Goal: Task Accomplishment & Management: Complete application form

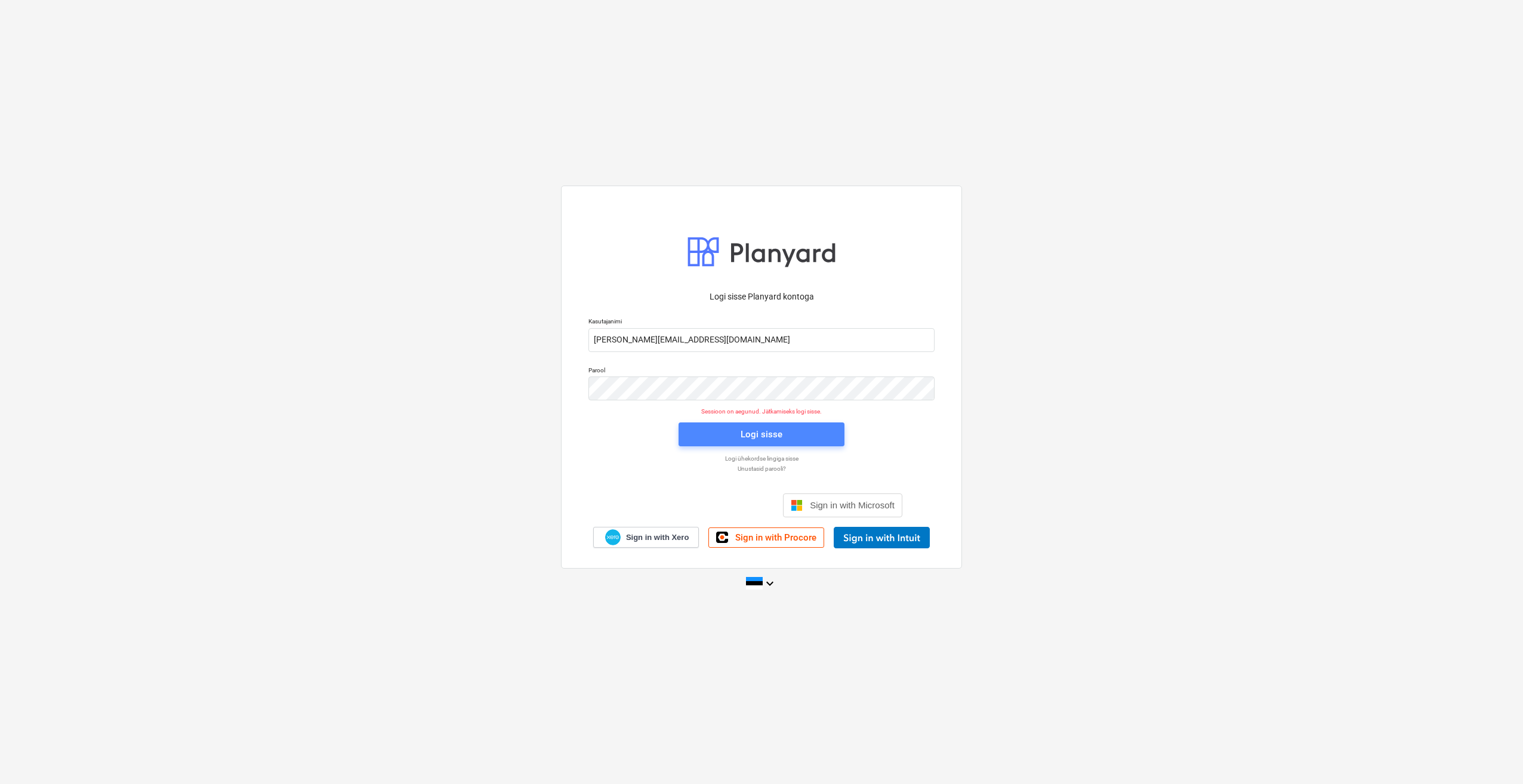
click at [728, 438] on span "Logi sisse" at bounding box center [761, 434] width 137 height 15
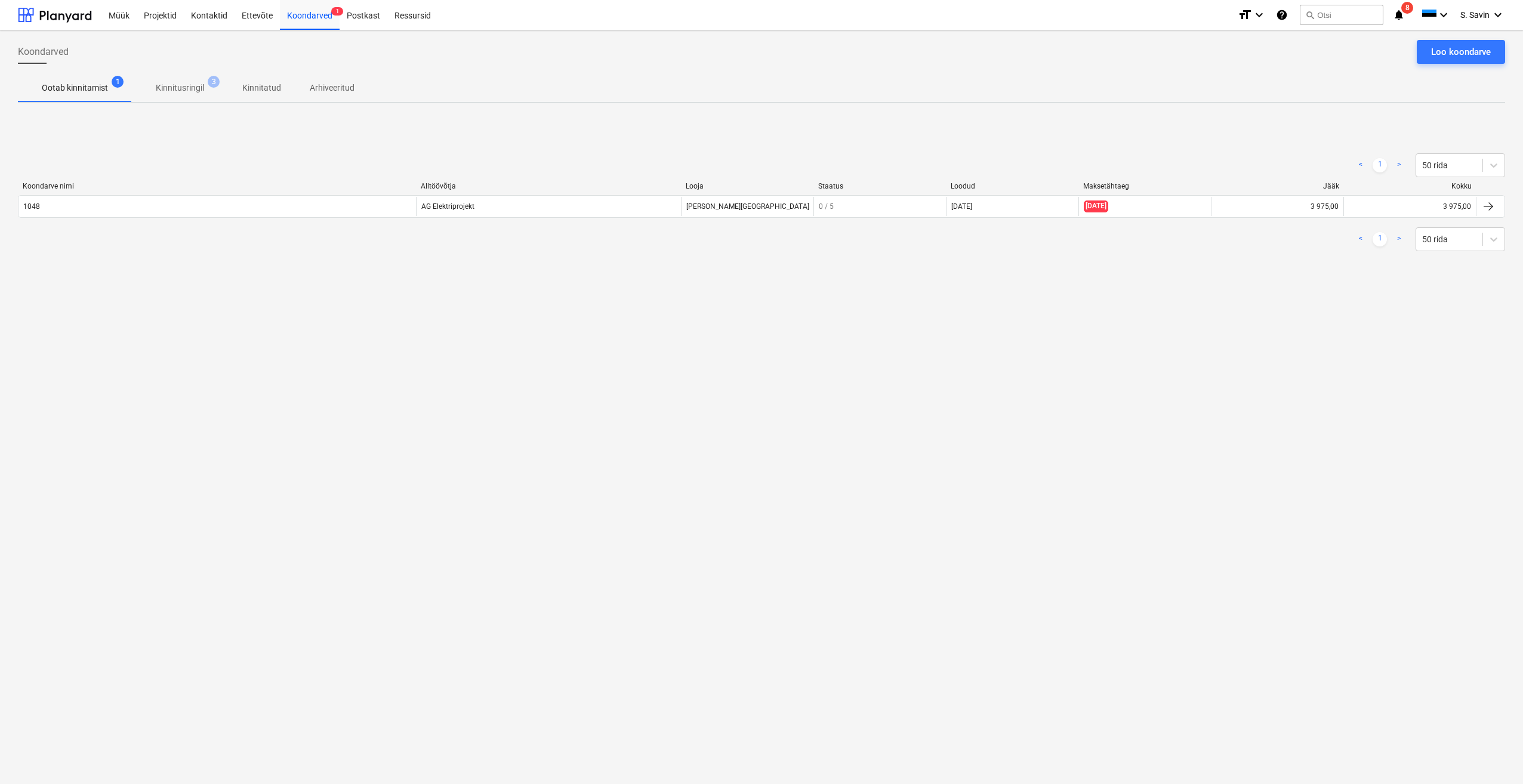
click at [92, 22] on div "Müük Projektid Kontaktid Ettevõte Koondarved 1 Postkast Ressursid format_size k…" at bounding box center [761, 15] width 1523 height 30
click at [85, 20] on div at bounding box center [55, 15] width 74 height 30
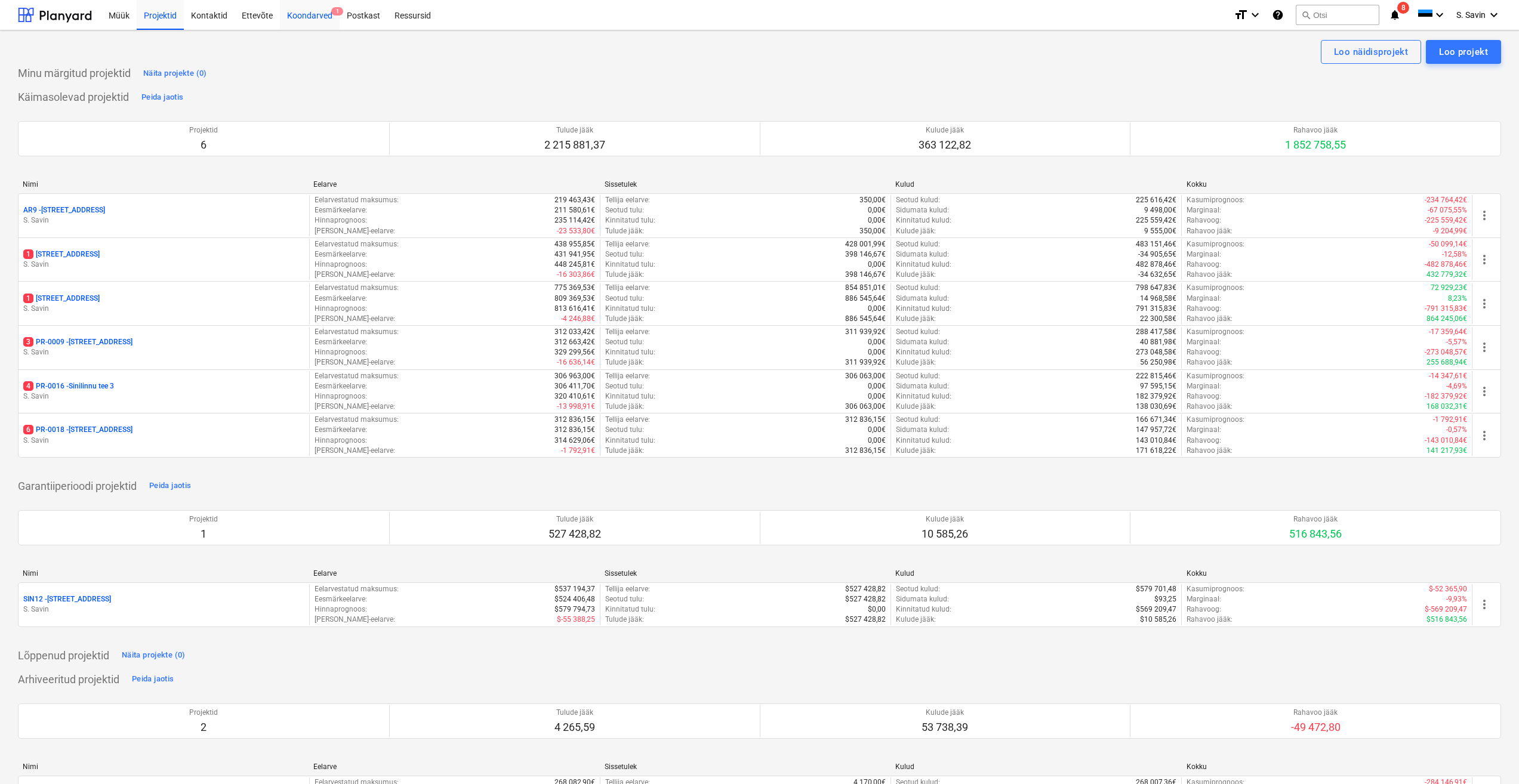
click at [330, 18] on div "Koondarved 1" at bounding box center [309, 14] width 60 height 30
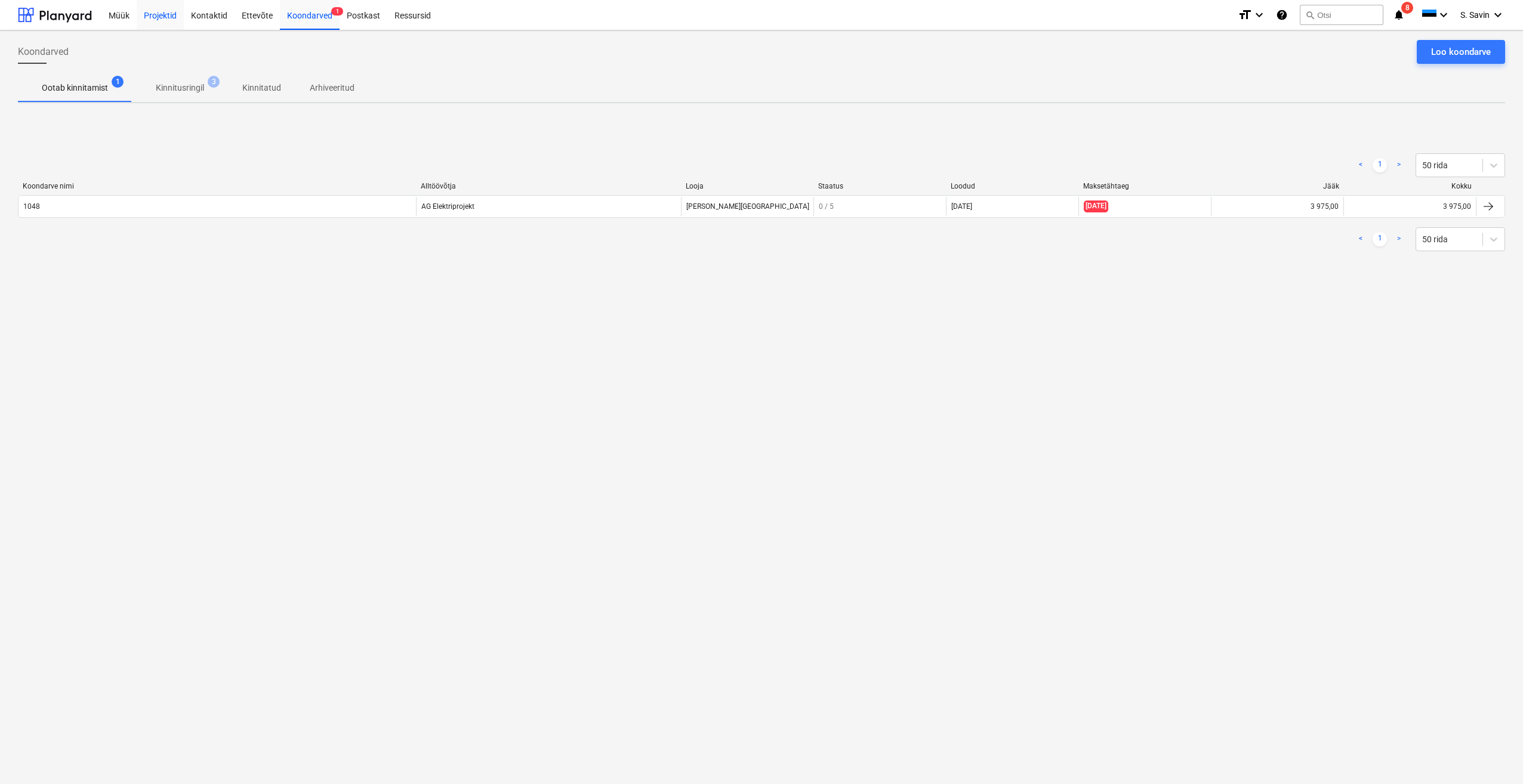
click at [165, 22] on div "Projektid" at bounding box center [160, 14] width 47 height 30
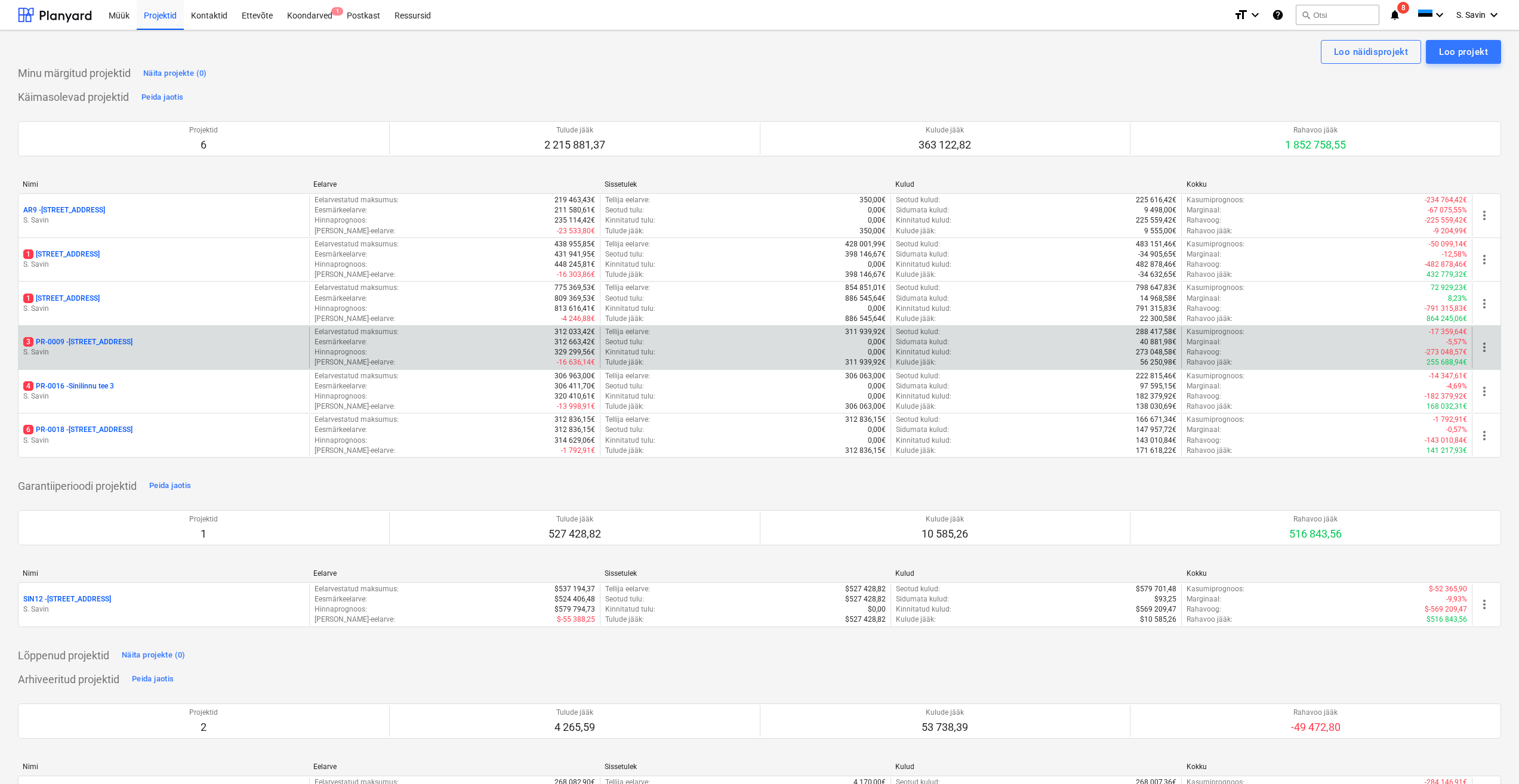
click at [109, 351] on p "S. Savin" at bounding box center [164, 352] width 281 height 10
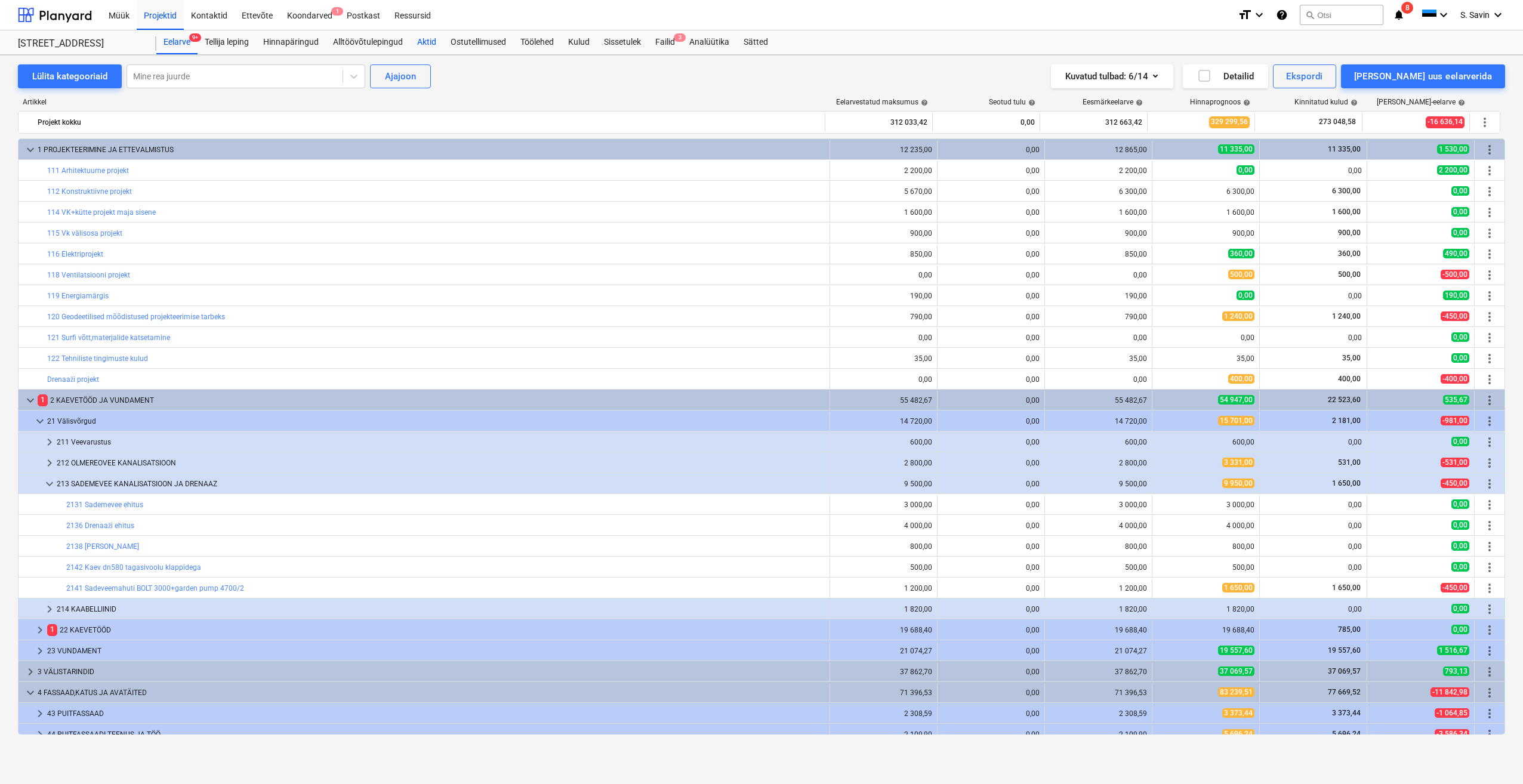
click at [424, 44] on div "Aktid" at bounding box center [427, 42] width 34 height 24
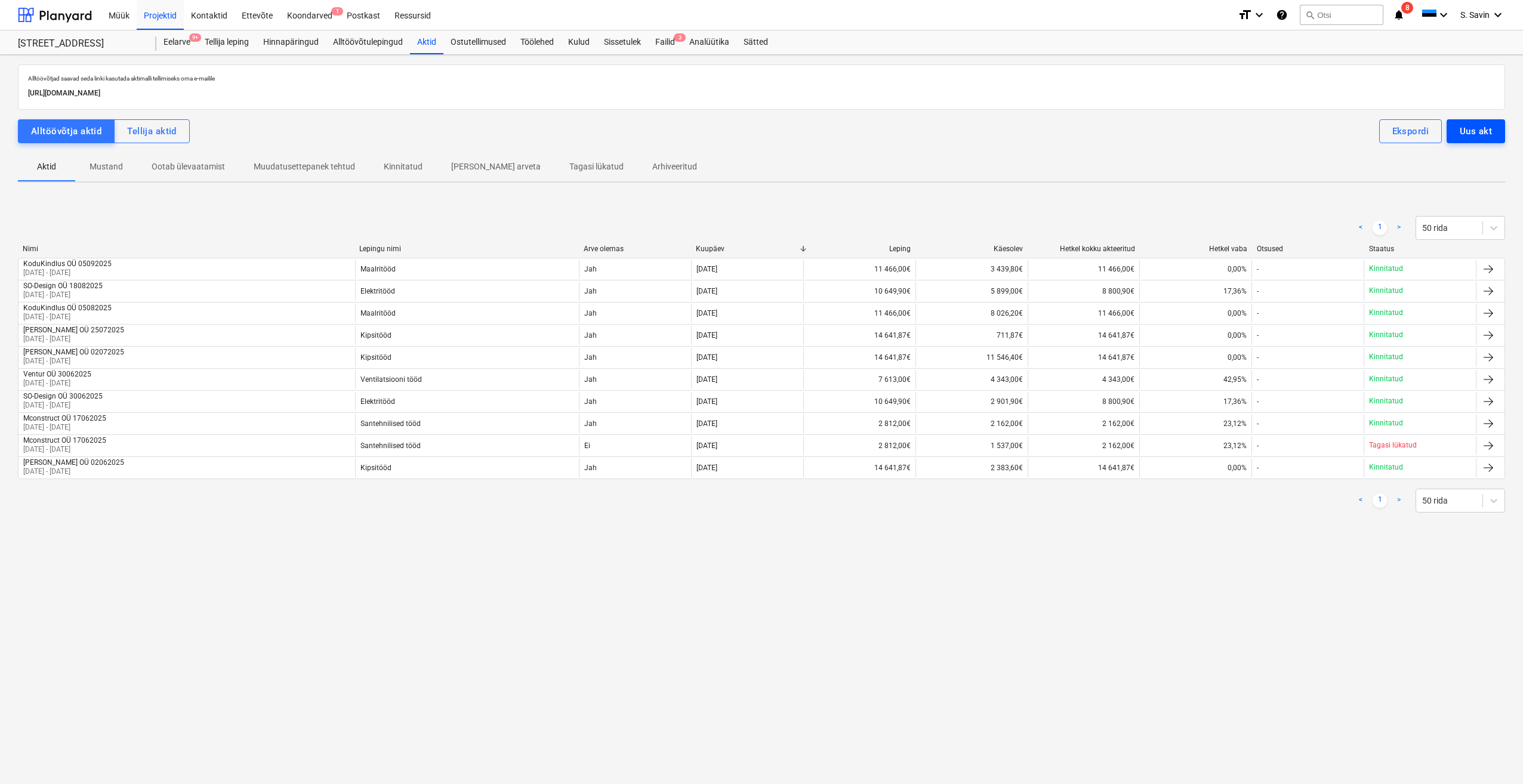
click at [1478, 127] on div "Uus akt" at bounding box center [1476, 131] width 32 height 15
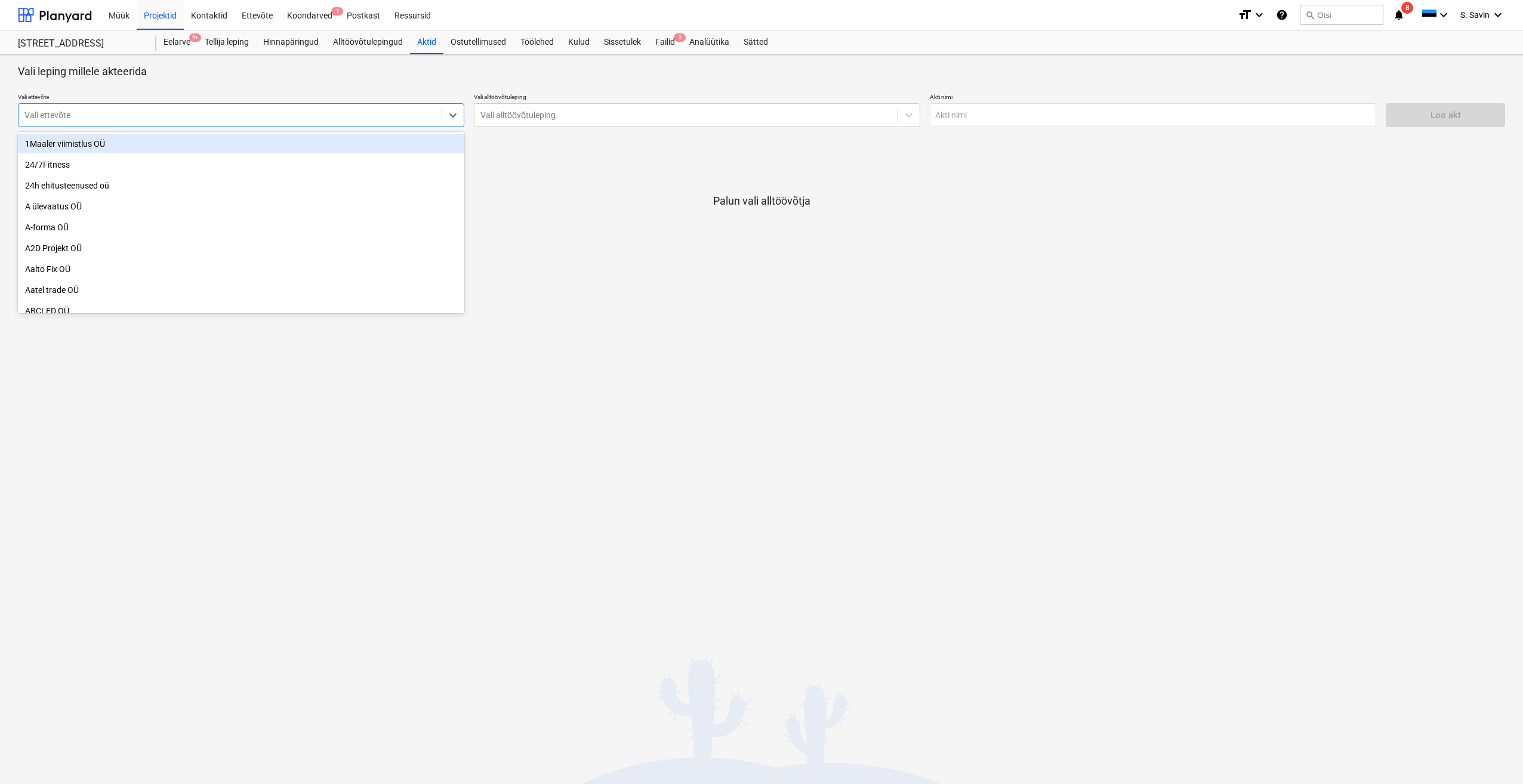
click at [239, 114] on div at bounding box center [229, 115] width 411 height 12
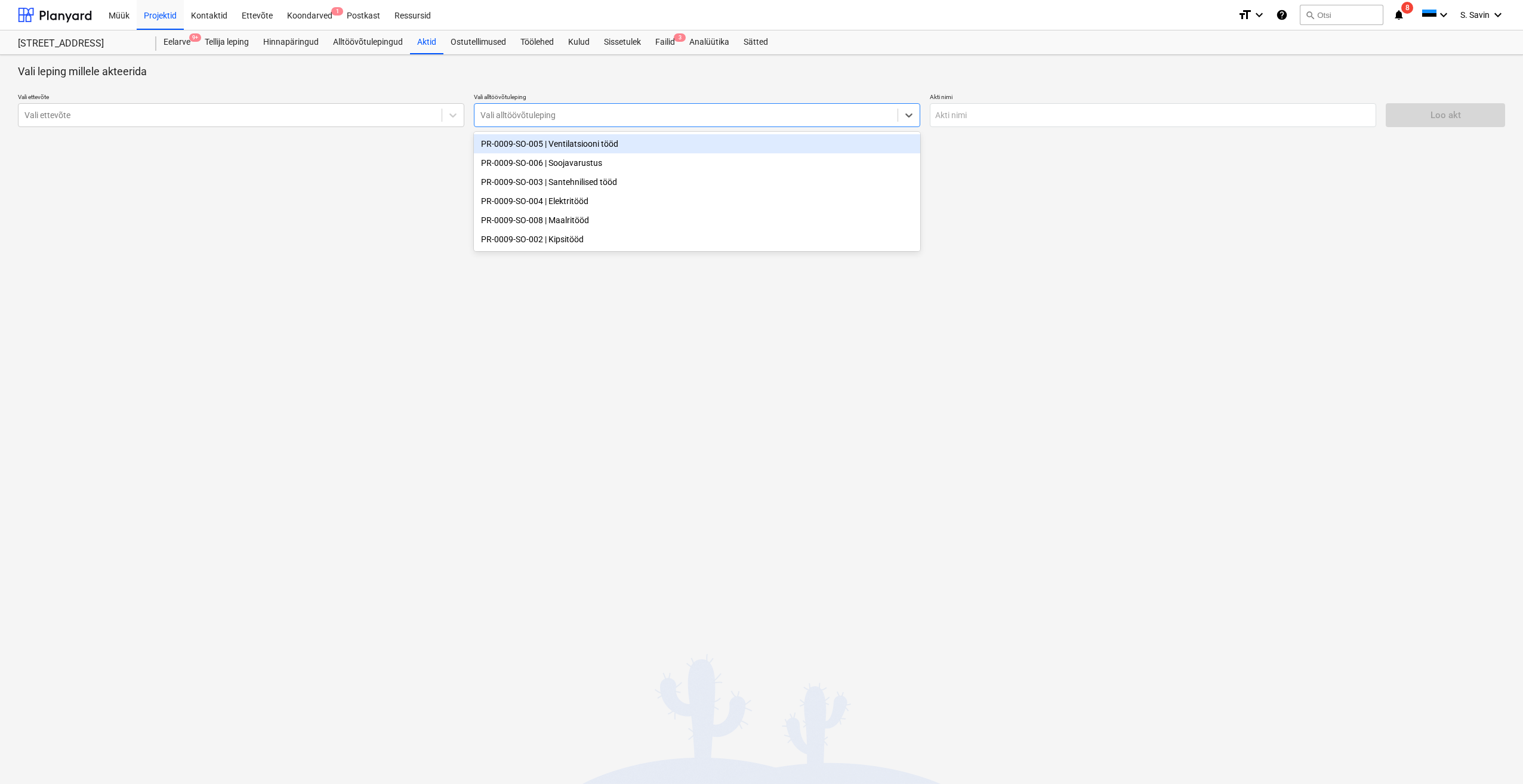
click at [510, 118] on div at bounding box center [685, 115] width 411 height 12
click at [551, 145] on div "PR-0009-SO-005 | Ventilatsiooni tööd" at bounding box center [697, 144] width 446 height 19
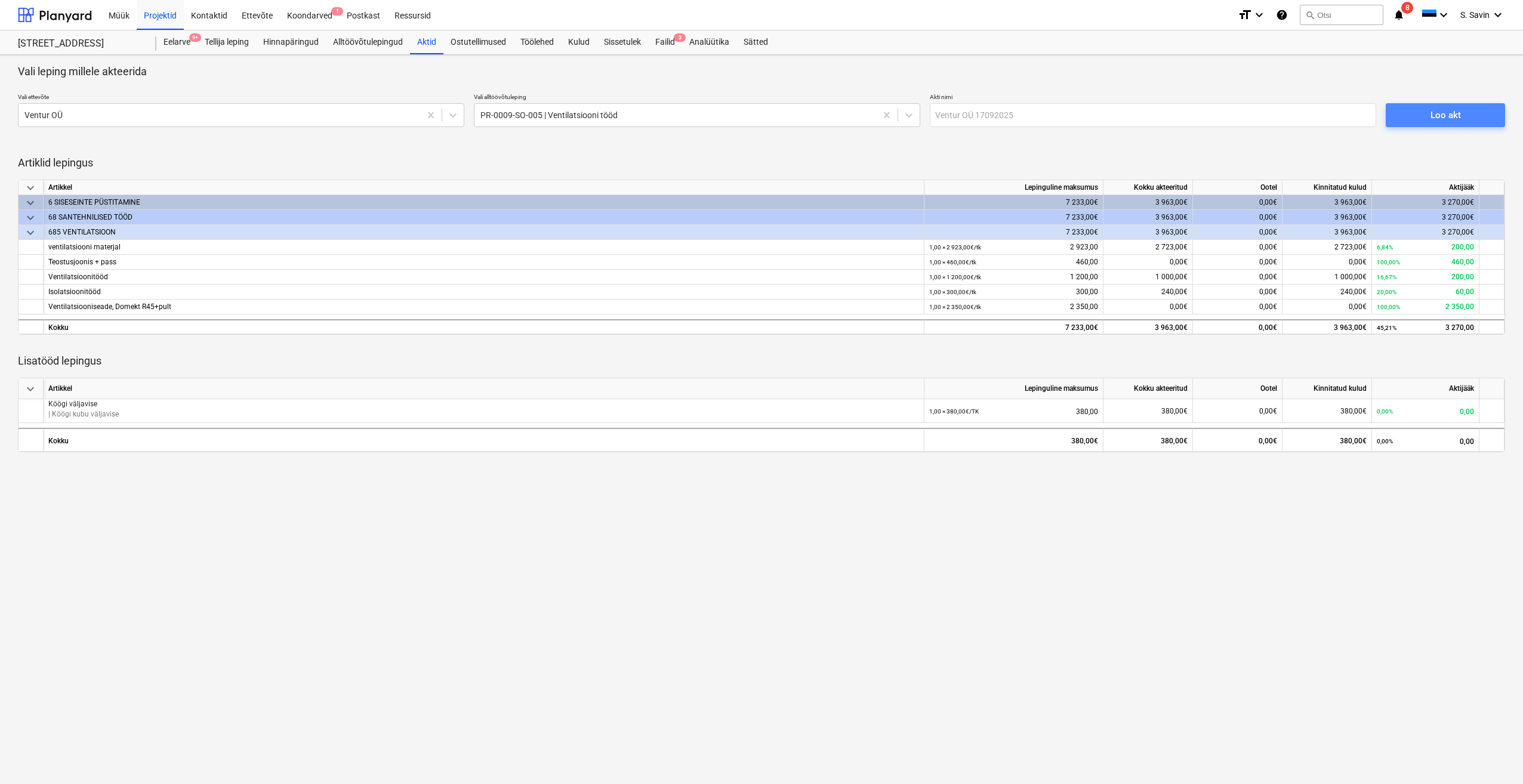
click at [1419, 117] on span "Loo akt" at bounding box center [1445, 115] width 91 height 15
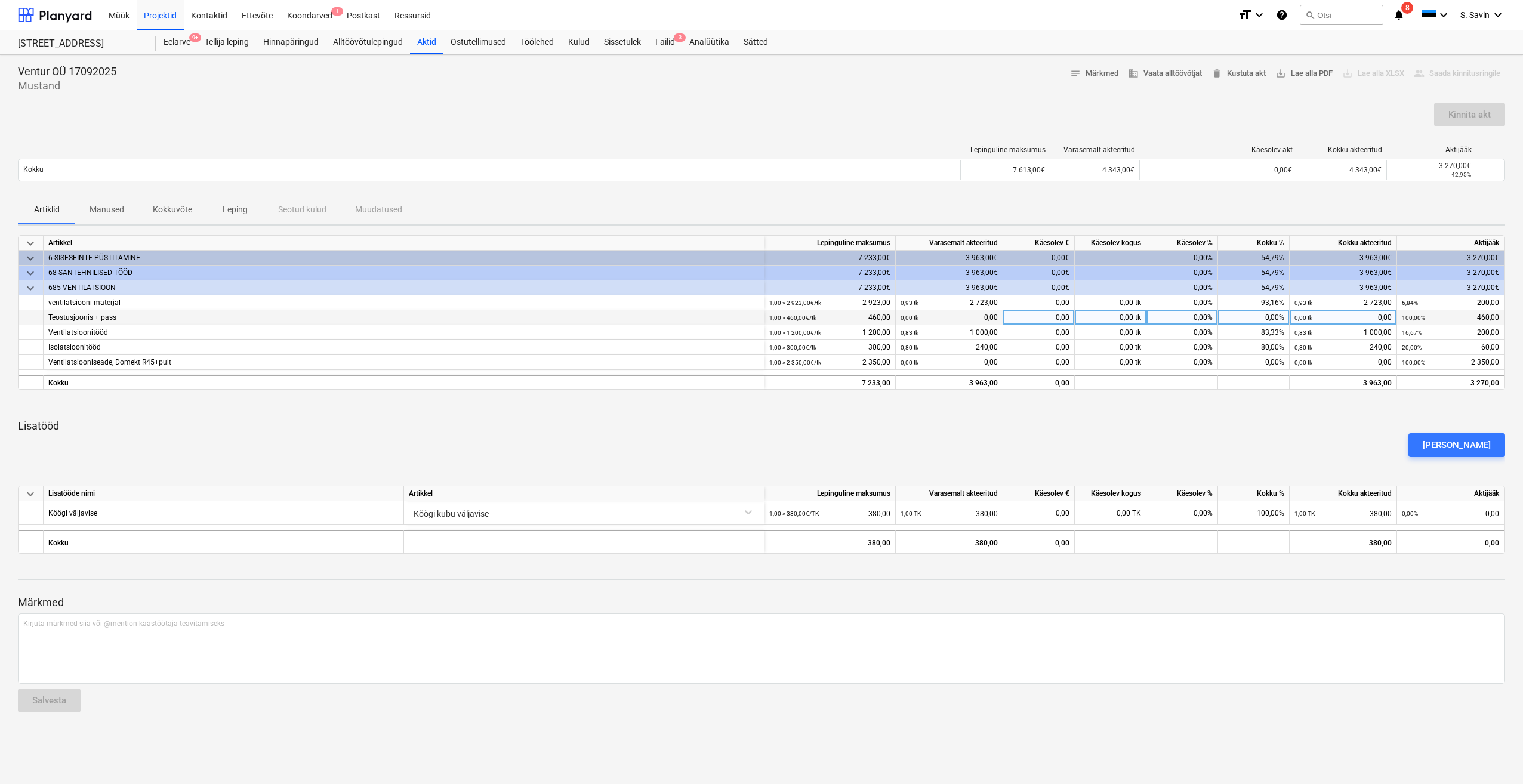
click at [1116, 315] on div "0,00 tk" at bounding box center [1110, 317] width 71 height 15
type input "100"
click at [1129, 366] on div "0,00 tk" at bounding box center [1110, 362] width 71 height 15
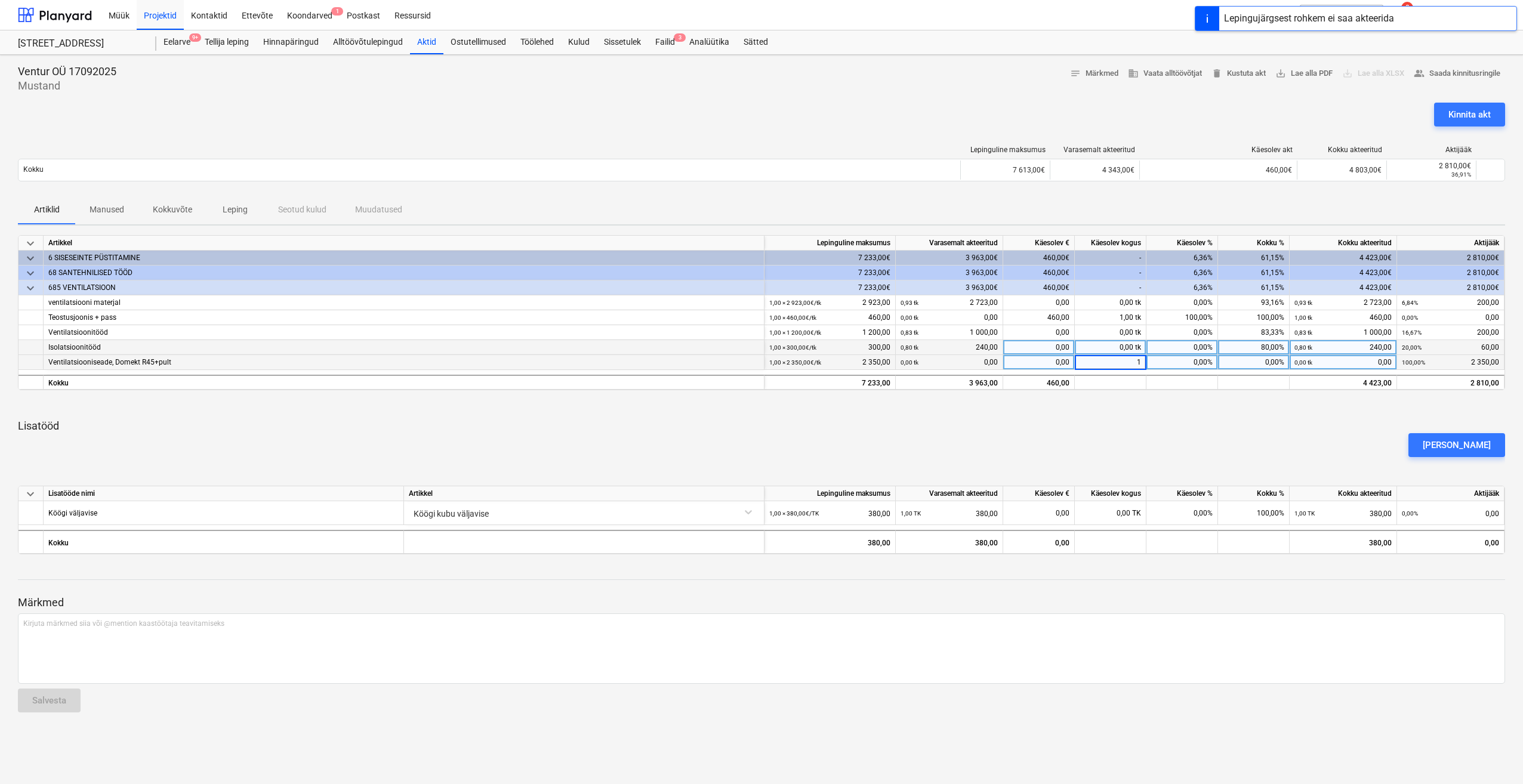
click at [1119, 349] on div "0,00 tk" at bounding box center [1110, 348] width 71 height 15
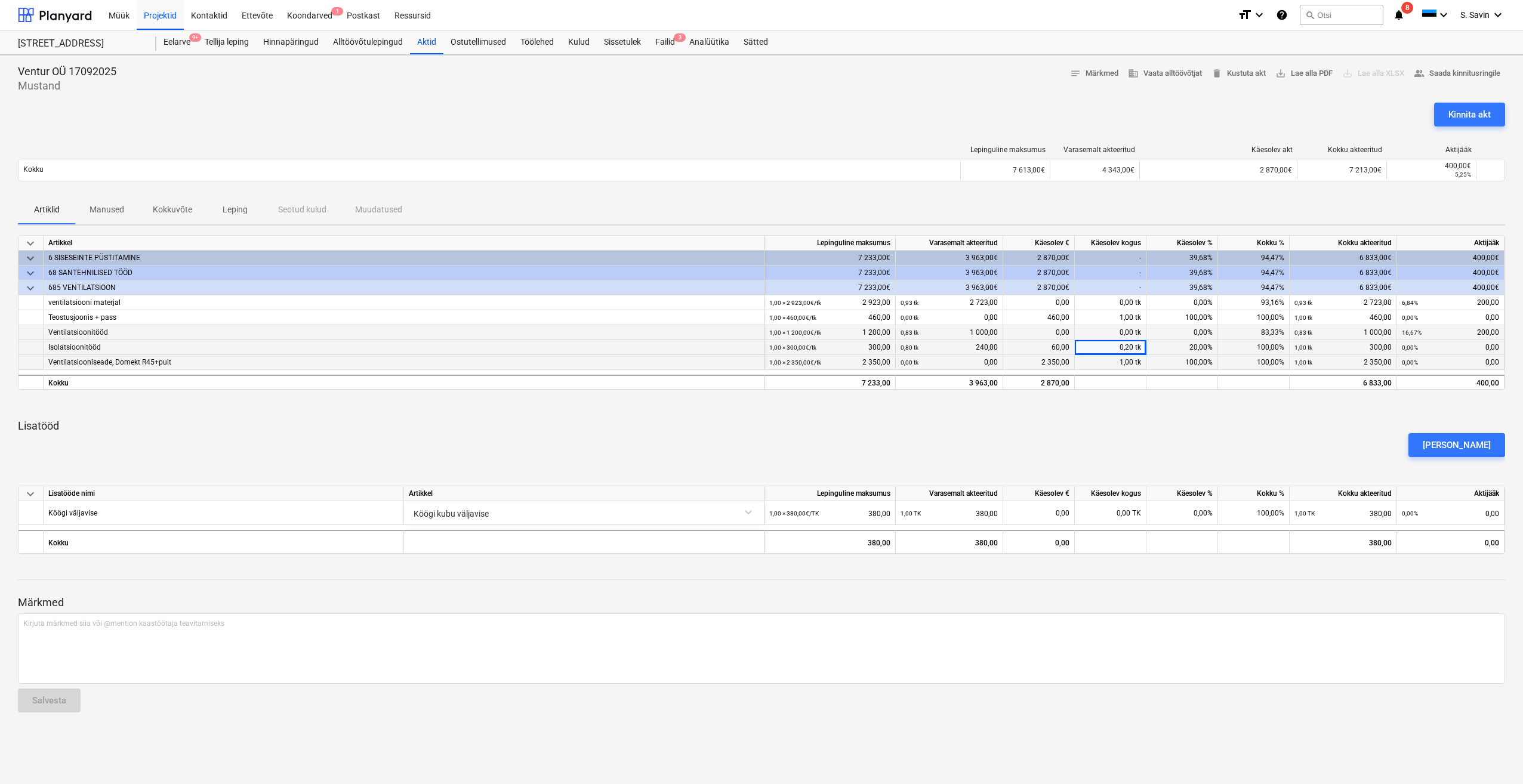
click at [1122, 331] on div "0,00 tk" at bounding box center [1110, 333] width 71 height 15
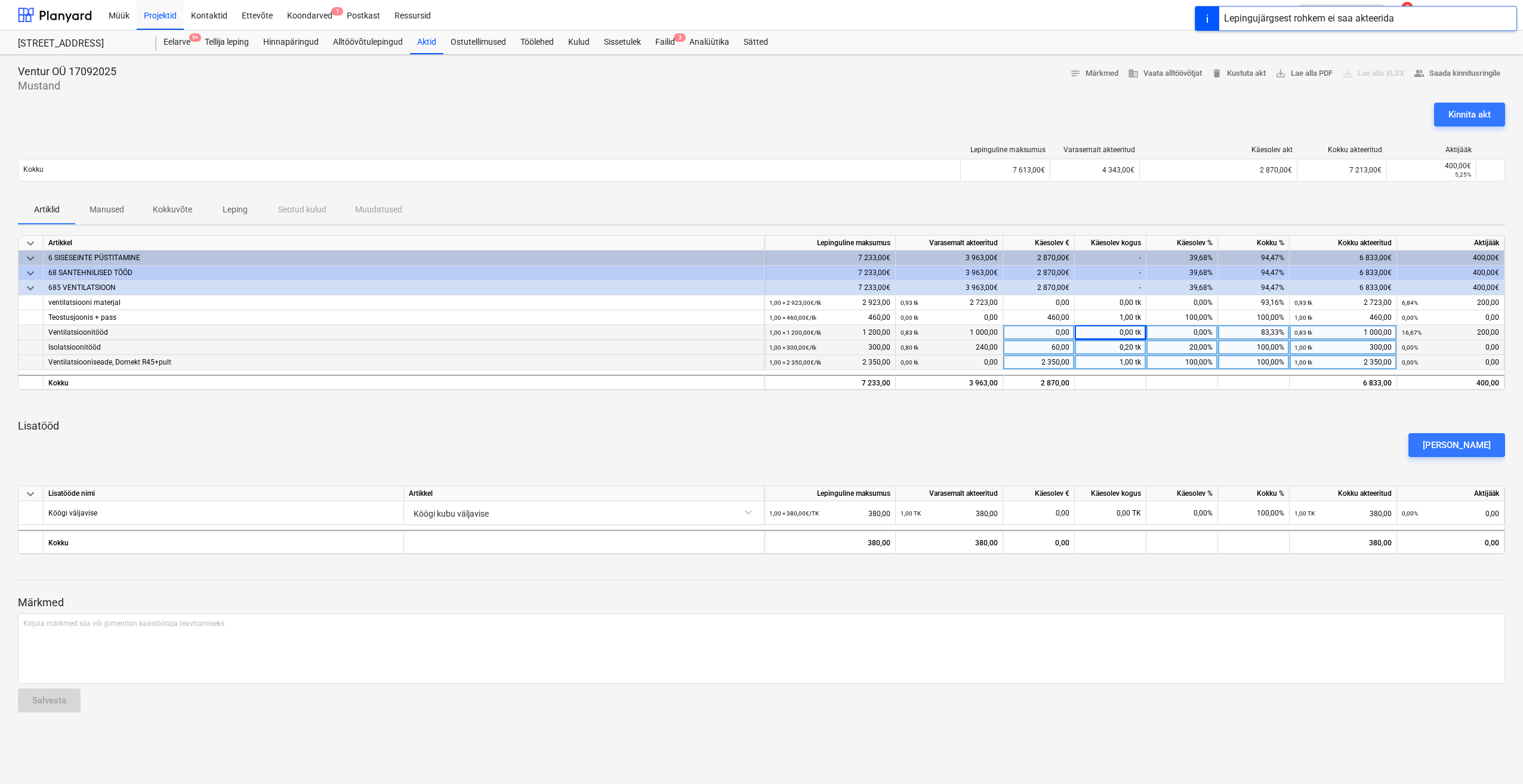
click at [1122, 331] on div "0,00 tk" at bounding box center [1110, 333] width 71 height 15
type input "1"
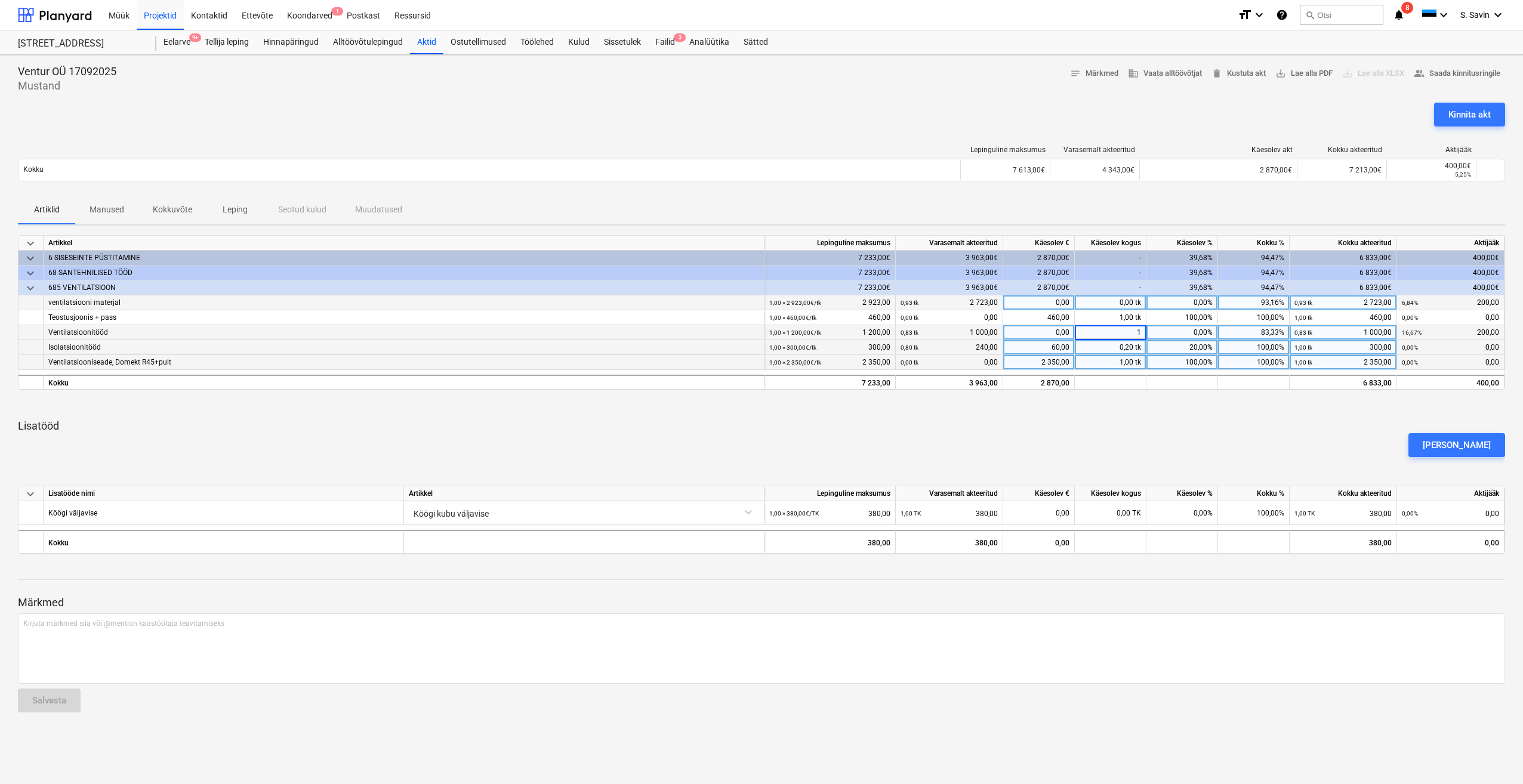
click at [1121, 303] on div "0,00 tk" at bounding box center [1110, 303] width 71 height 15
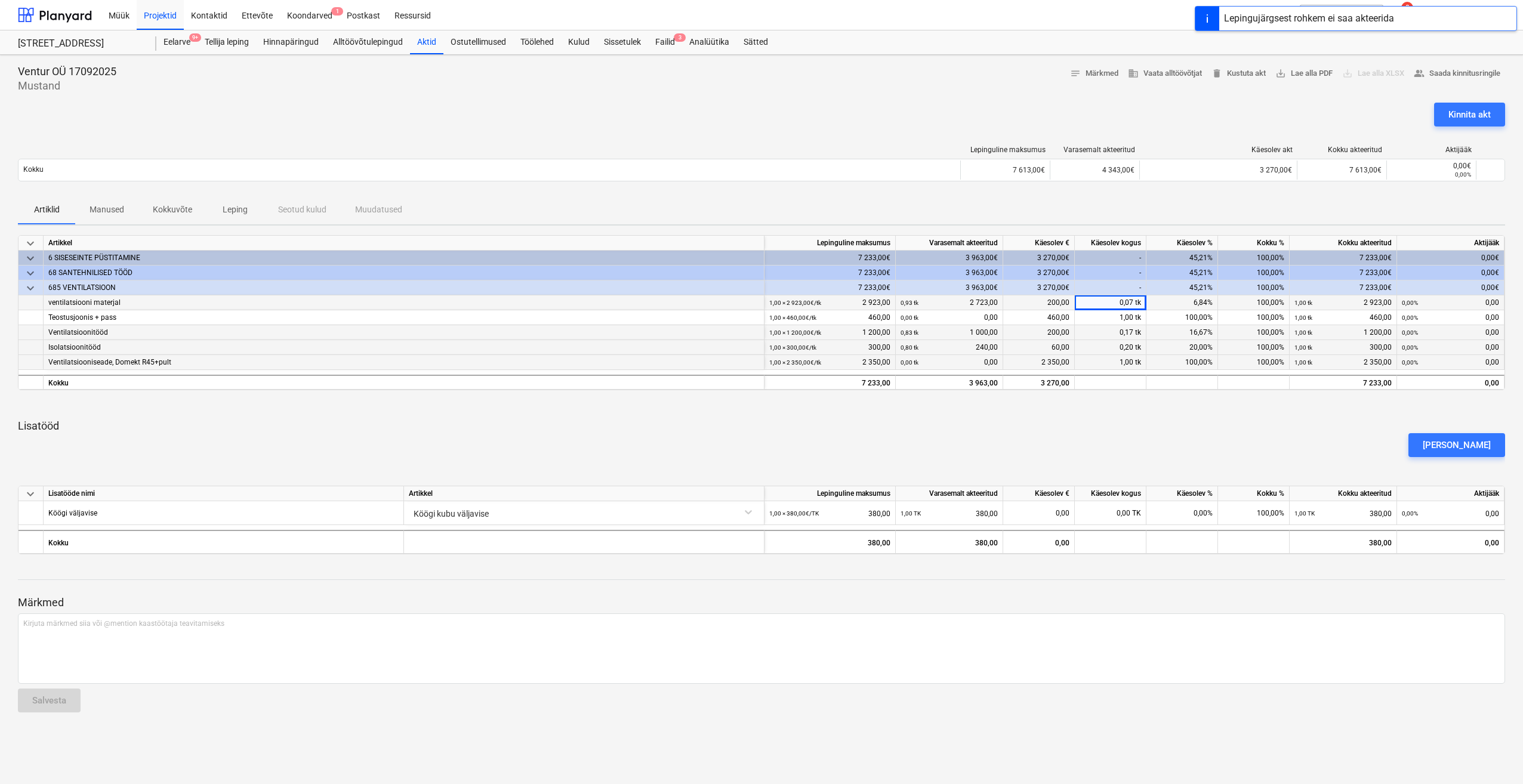
click at [1116, 420] on p "Lisatööd" at bounding box center [761, 426] width 1487 height 14
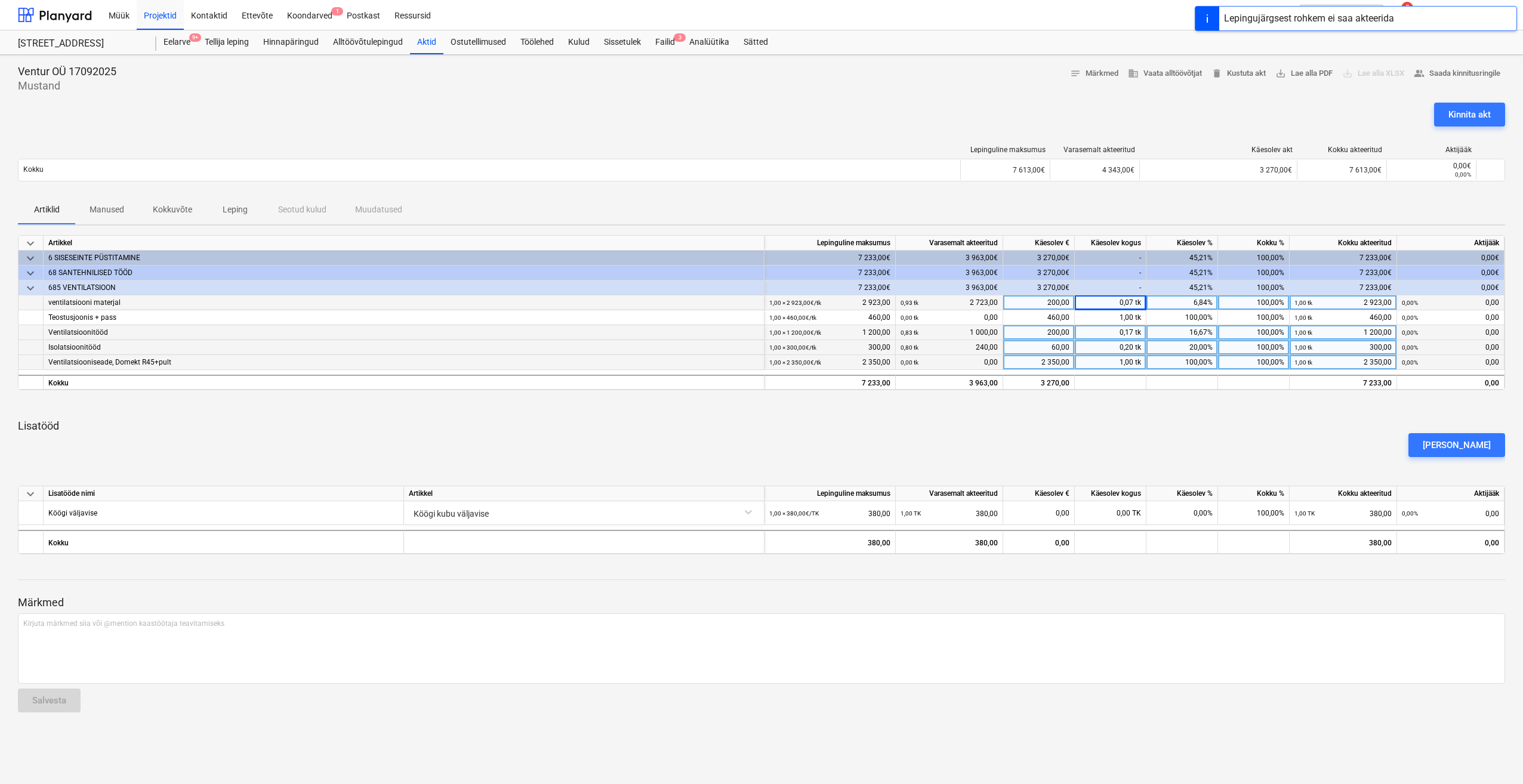
click at [1142, 203] on div "Artiklid Manused Kokkuvõte Leping Seotud kulud Muudatused" at bounding box center [761, 210] width 1487 height 29
click at [1452, 116] on div "Kinnita akt" at bounding box center [1469, 114] width 42 height 15
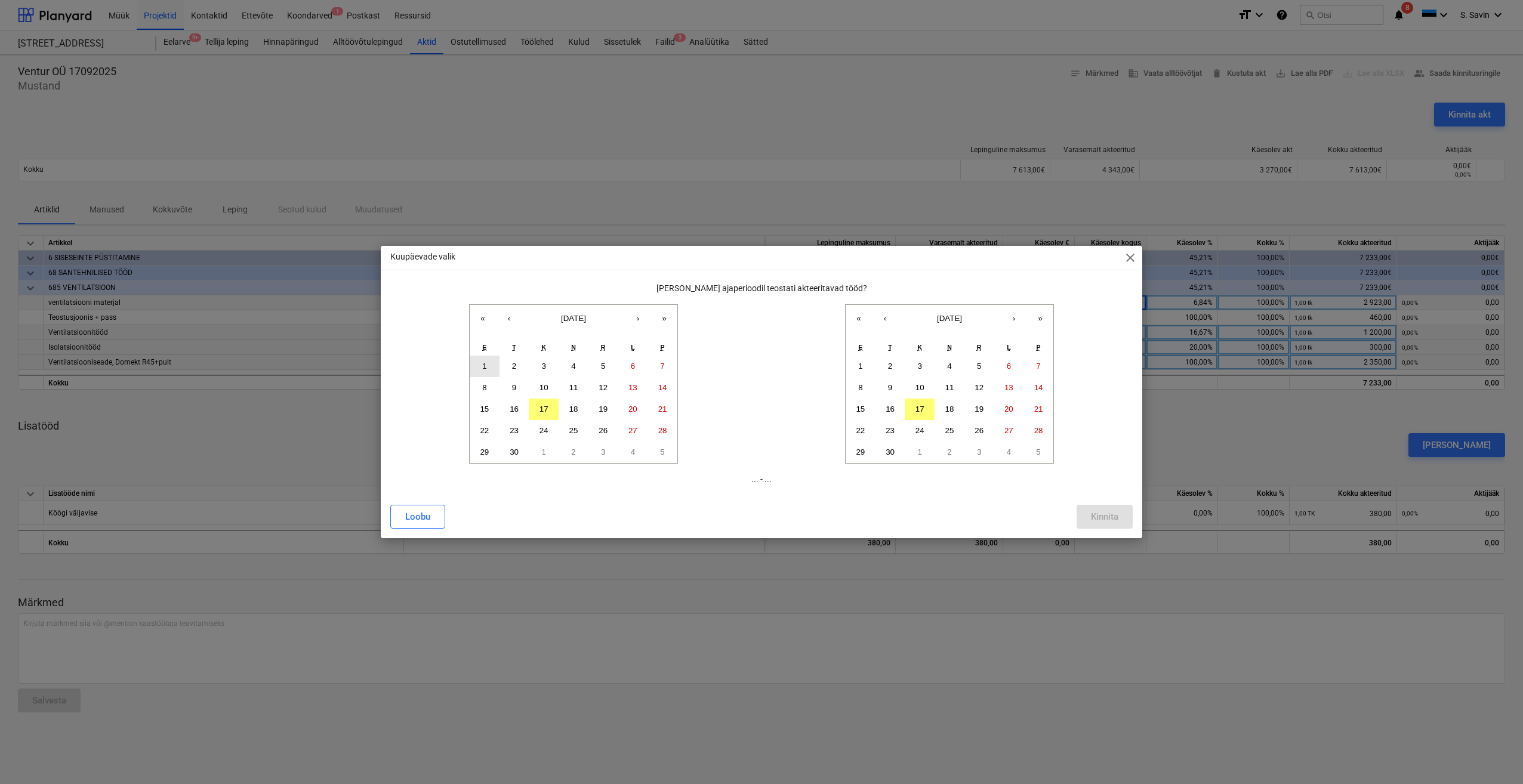
click at [487, 368] on button "1" at bounding box center [484, 366] width 30 height 22
click at [886, 385] on button "9" at bounding box center [890, 388] width 30 height 22
click at [1104, 516] on div "Kinnita" at bounding box center [1104, 516] width 28 height 15
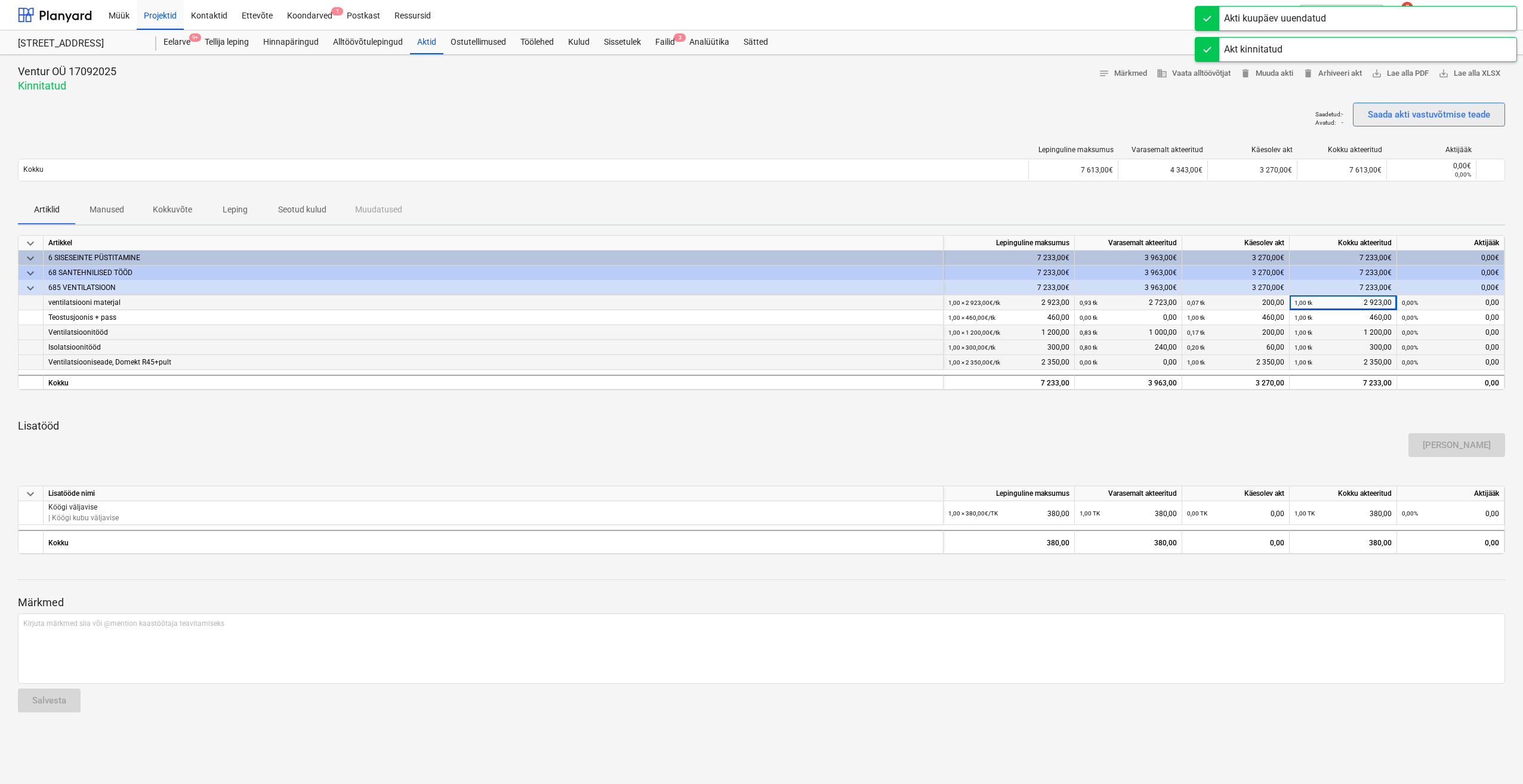
click at [1384, 116] on div "Saada akti vastuvõtmise teade" at bounding box center [1429, 114] width 122 height 15
drag, startPoint x: 91, startPoint y: 11, endPoint x: 77, endPoint y: 22, distance: 17.8
click at [91, 11] on div at bounding box center [55, 15] width 74 height 30
